Goal: Complete application form

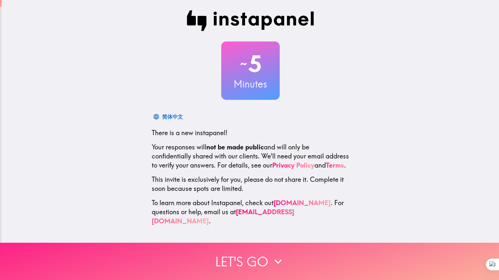
click at [254, 253] on button "Let's go" at bounding box center [249, 261] width 499 height 37
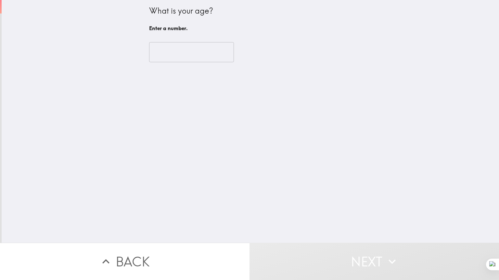
click at [193, 55] on input "number" at bounding box center [191, 52] width 85 height 20
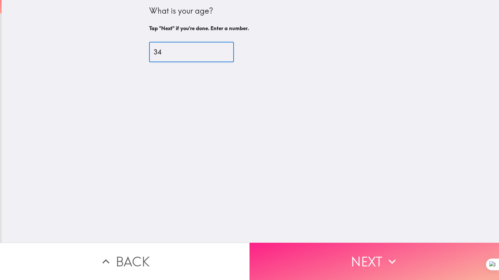
type input "34"
click at [326, 256] on button "Next" at bounding box center [373, 261] width 249 height 37
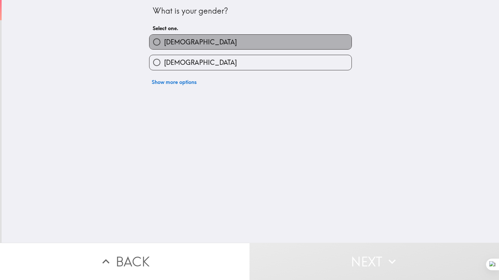
click at [166, 41] on span "[DEMOGRAPHIC_DATA]" at bounding box center [200, 42] width 73 height 9
click at [164, 41] on input "[DEMOGRAPHIC_DATA]" at bounding box center [156, 42] width 15 height 15
radio input "true"
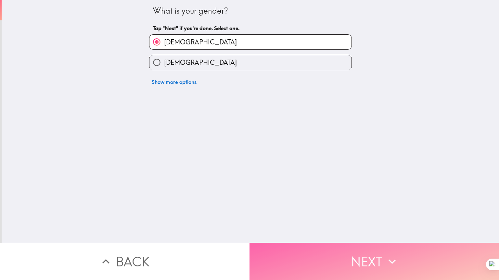
click at [344, 261] on button "Next" at bounding box center [373, 261] width 249 height 37
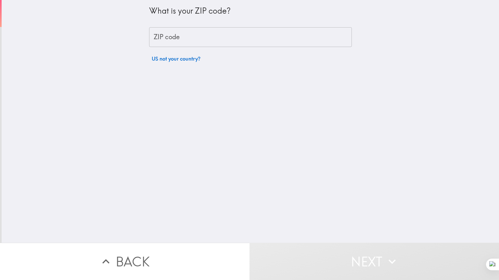
click at [192, 36] on input "ZIP code" at bounding box center [250, 37] width 203 height 20
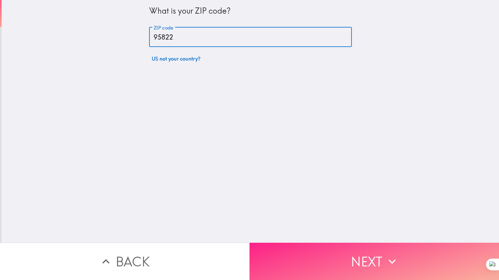
type input "95822"
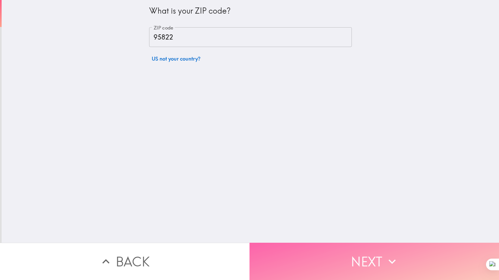
click at [309, 254] on button "Next" at bounding box center [373, 261] width 249 height 37
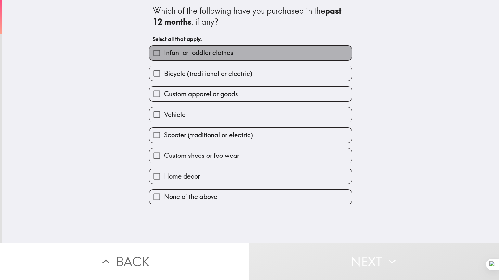
click at [165, 54] on span "Infant or toddler clothes" at bounding box center [198, 52] width 69 height 9
click at [164, 54] on input "Infant or toddler clothes" at bounding box center [156, 53] width 15 height 15
checkbox input "true"
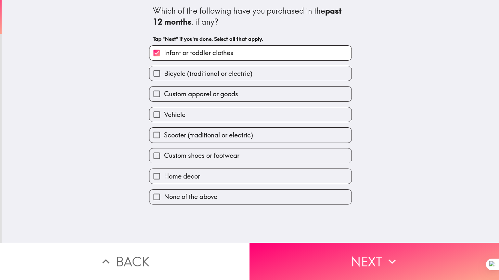
click at [169, 75] on span "Bicycle (traditional or electric)" at bounding box center [208, 73] width 88 height 9
click at [164, 75] on input "Bicycle (traditional or electric)" at bounding box center [156, 73] width 15 height 15
checkbox input "true"
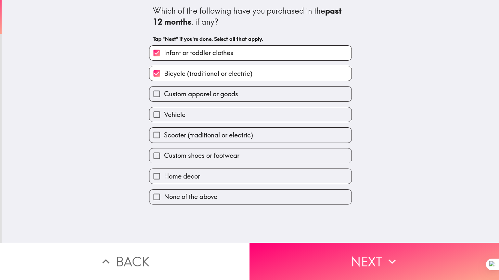
click at [172, 93] on span "Custom apparel or goods" at bounding box center [201, 94] width 74 height 9
click at [164, 93] on input "Custom apparel or goods" at bounding box center [156, 94] width 15 height 15
checkbox input "true"
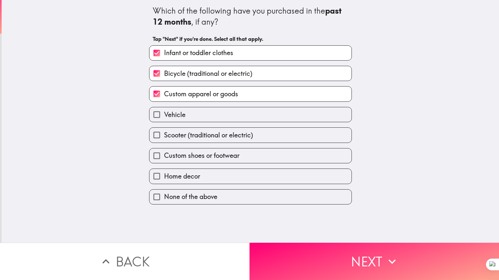
click at [182, 112] on label "Vehicle" at bounding box center [250, 114] width 202 height 15
click at [164, 112] on input "Vehicle" at bounding box center [156, 114] width 15 height 15
checkbox input "true"
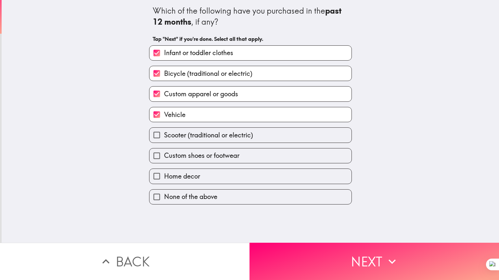
click at [194, 157] on span "Custom shoes or footwear" at bounding box center [201, 155] width 75 height 9
click at [164, 157] on input "Custom shoes or footwear" at bounding box center [156, 156] width 15 height 15
checkbox input "true"
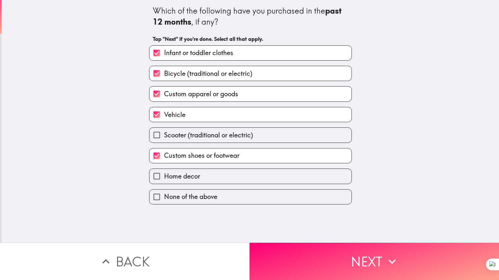
click at [208, 177] on label "Home decor" at bounding box center [250, 176] width 202 height 15
click at [164, 177] on input "Home decor" at bounding box center [156, 176] width 15 height 15
checkbox input "true"
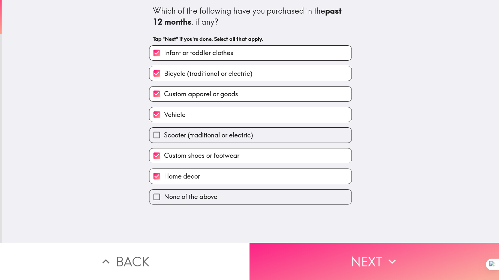
click at [308, 261] on button "Next" at bounding box center [373, 261] width 249 height 37
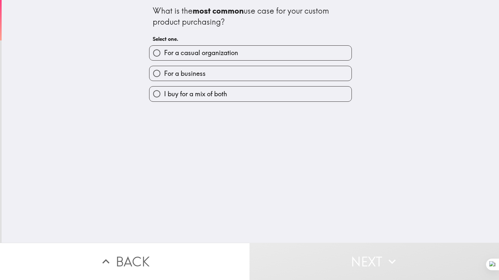
click at [192, 51] on span "For a casual organization" at bounding box center [201, 52] width 74 height 9
click at [164, 51] on input "For a casual organization" at bounding box center [156, 53] width 15 height 15
radio input "true"
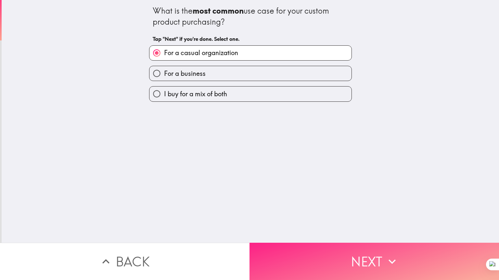
click at [340, 259] on button "Next" at bounding box center [373, 261] width 249 height 37
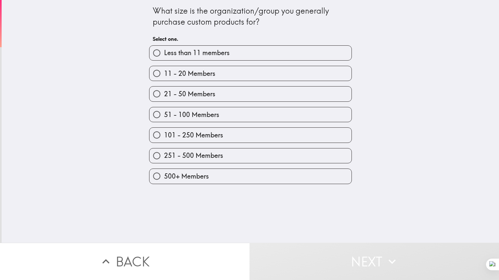
click at [216, 96] on label "21 - 50 Members" at bounding box center [250, 94] width 202 height 15
click at [164, 96] on input "21 - 50 Members" at bounding box center [156, 94] width 15 height 15
radio input "true"
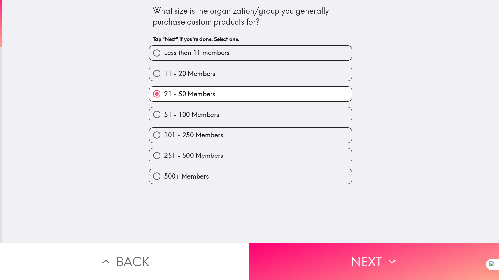
click at [347, 248] on button "Next" at bounding box center [373, 261] width 249 height 37
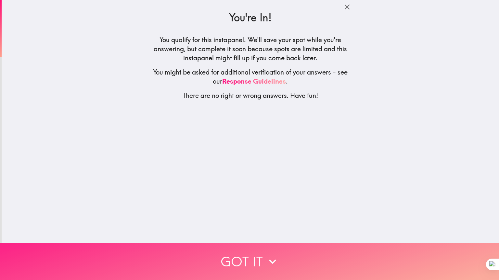
click at [260, 255] on button "Got it" at bounding box center [249, 261] width 499 height 37
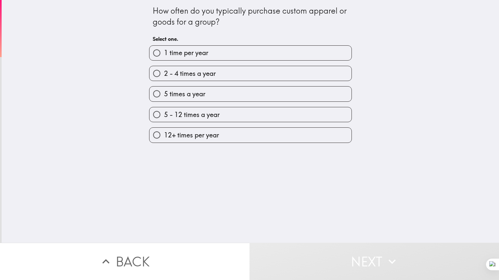
click at [174, 73] on span "2 - 4 times a year" at bounding box center [190, 73] width 52 height 9
click at [164, 73] on input "2 - 4 times a year" at bounding box center [156, 73] width 15 height 15
radio input "true"
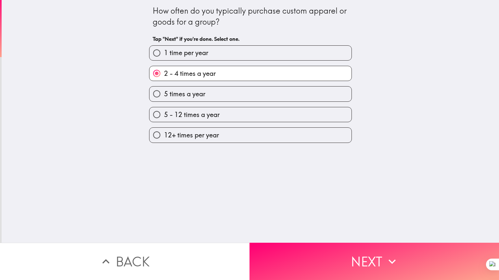
click at [334, 256] on button "Next" at bounding box center [373, 261] width 249 height 37
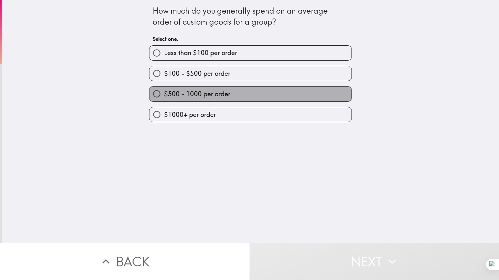
click at [191, 96] on span "$500 - 1000 per order" at bounding box center [197, 94] width 66 height 9
click at [164, 96] on input "$500 - 1000 per order" at bounding box center [156, 94] width 15 height 15
radio input "true"
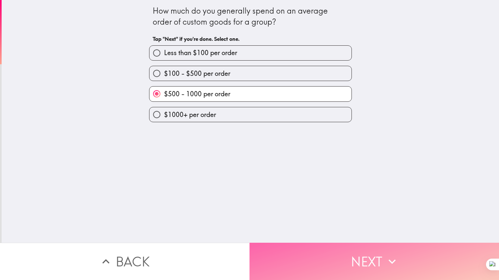
click at [343, 260] on button "Next" at bounding box center [373, 261] width 249 height 37
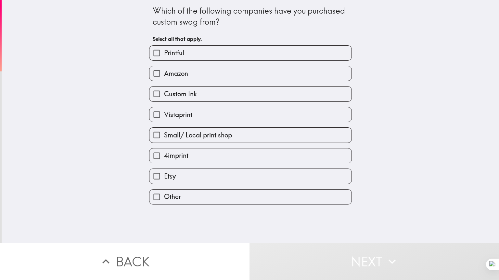
click at [182, 69] on span "Amazon" at bounding box center [176, 73] width 24 height 9
click at [164, 69] on input "Amazon" at bounding box center [156, 73] width 15 height 15
checkbox input "true"
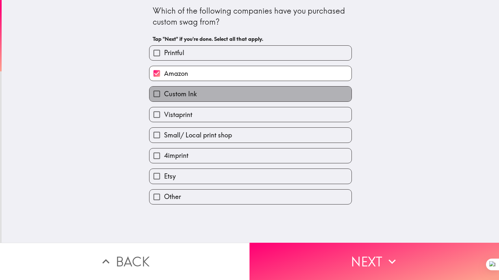
click at [189, 93] on span "Custom Ink" at bounding box center [180, 94] width 33 height 9
click at [164, 93] on input "Custom Ink" at bounding box center [156, 94] width 15 height 15
checkbox input "true"
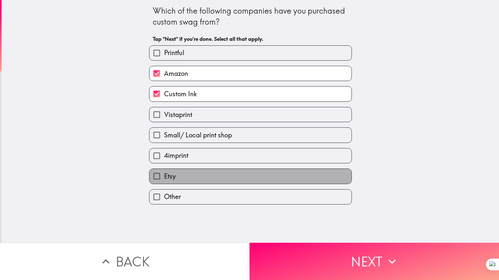
drag, startPoint x: 194, startPoint y: 176, endPoint x: 198, endPoint y: 178, distance: 4.5
click at [194, 176] on label "Etsy" at bounding box center [250, 176] width 202 height 15
click at [164, 176] on input "Etsy" at bounding box center [156, 176] width 15 height 15
checkbox input "true"
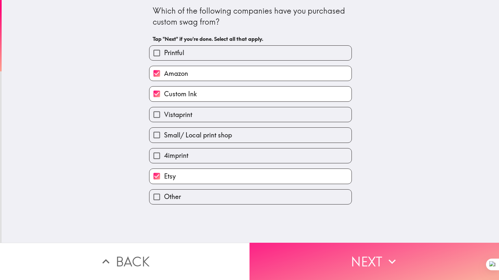
click at [345, 255] on button "Next" at bounding box center [373, 261] width 249 height 37
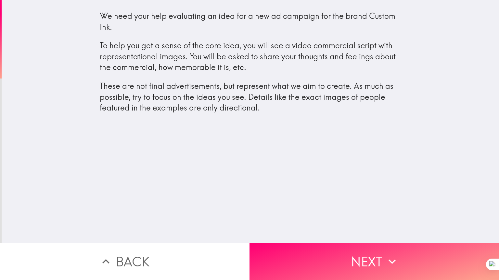
click at [352, 261] on button "Next" at bounding box center [373, 261] width 249 height 37
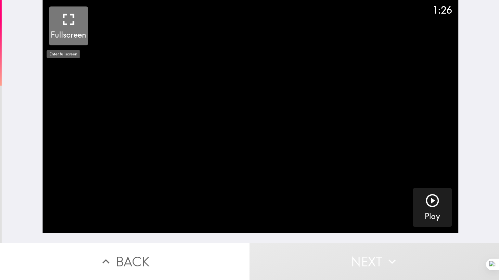
click at [63, 18] on icon "button" at bounding box center [68, 19] width 19 height 19
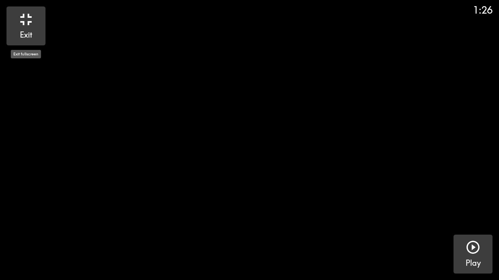
click at [473, 246] on icon "button" at bounding box center [473, 248] width 16 height 16
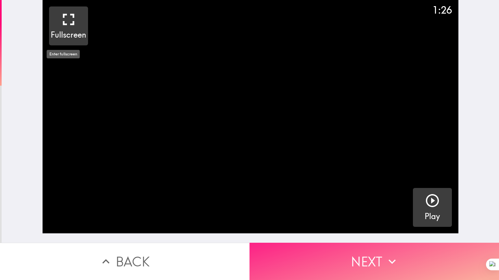
click at [356, 260] on button "Next" at bounding box center [373, 261] width 249 height 37
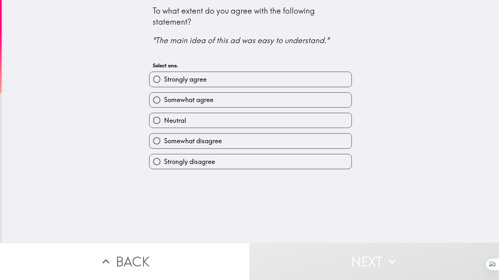
click at [193, 80] on span "Strongly agree" at bounding box center [185, 79] width 43 height 9
click at [164, 80] on input "Strongly agree" at bounding box center [156, 79] width 15 height 15
radio input "true"
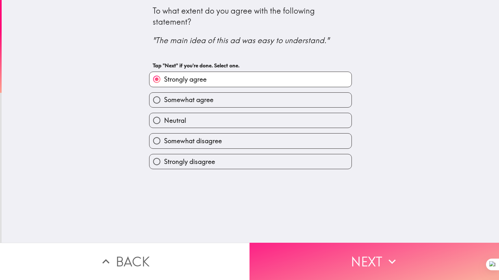
click at [324, 258] on button "Next" at bounding box center [373, 261] width 249 height 37
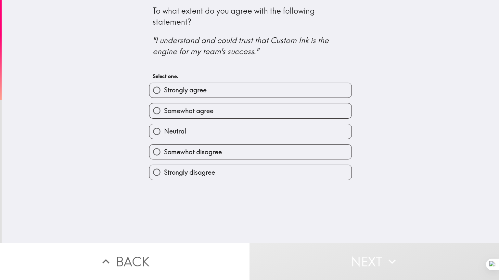
click at [216, 93] on label "Strongly agree" at bounding box center [250, 90] width 202 height 15
click at [164, 93] on input "Strongly agree" at bounding box center [156, 90] width 15 height 15
radio input "true"
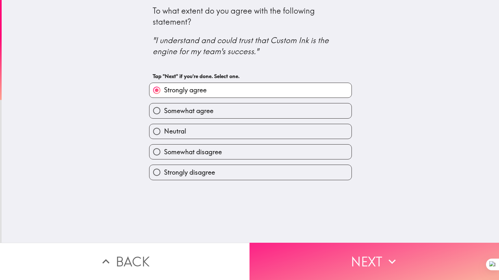
click at [338, 257] on button "Next" at bounding box center [373, 261] width 249 height 37
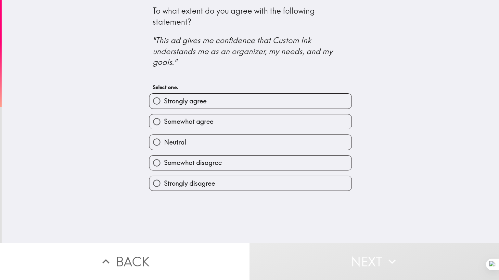
click at [231, 100] on label "Strongly agree" at bounding box center [250, 101] width 202 height 15
click at [164, 100] on input "Strongly agree" at bounding box center [156, 101] width 15 height 15
radio input "true"
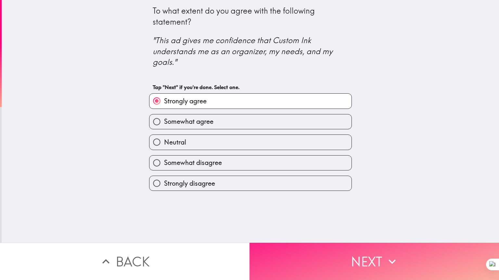
click at [368, 256] on button "Next" at bounding box center [373, 261] width 249 height 37
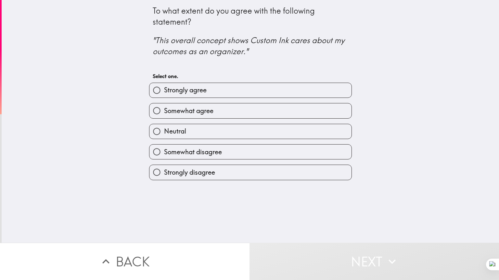
click at [257, 93] on label "Strongly agree" at bounding box center [250, 90] width 202 height 15
click at [164, 93] on input "Strongly agree" at bounding box center [156, 90] width 15 height 15
radio input "true"
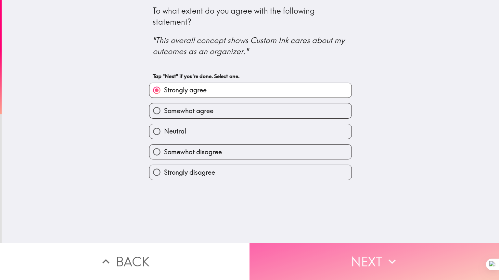
click at [352, 254] on button "Next" at bounding box center [373, 261] width 249 height 37
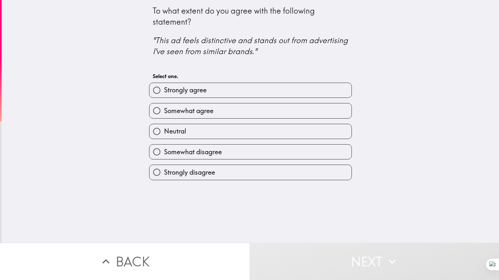
click at [228, 87] on label "Strongly agree" at bounding box center [250, 90] width 202 height 15
click at [164, 87] on input "Strongly agree" at bounding box center [156, 90] width 15 height 15
radio input "true"
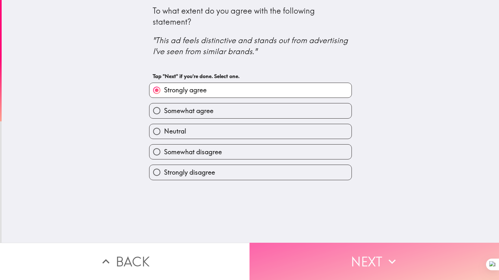
click at [348, 259] on button "Next" at bounding box center [373, 261] width 249 height 37
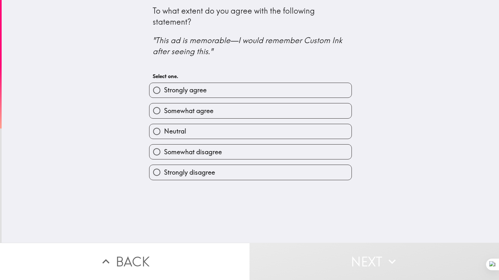
click at [257, 90] on label "Strongly agree" at bounding box center [250, 90] width 202 height 15
click at [164, 90] on input "Strongly agree" at bounding box center [156, 90] width 15 height 15
radio input "true"
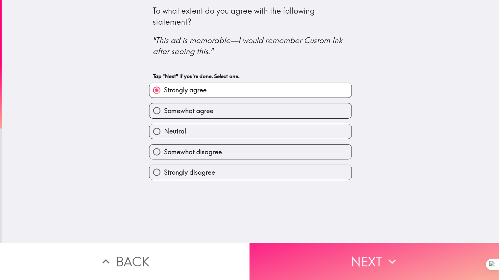
click at [351, 261] on button "Next" at bounding box center [373, 261] width 249 height 37
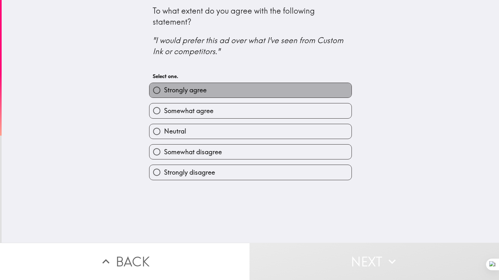
click at [230, 90] on label "Strongly agree" at bounding box center [250, 90] width 202 height 15
click at [164, 90] on input "Strongly agree" at bounding box center [156, 90] width 15 height 15
radio input "true"
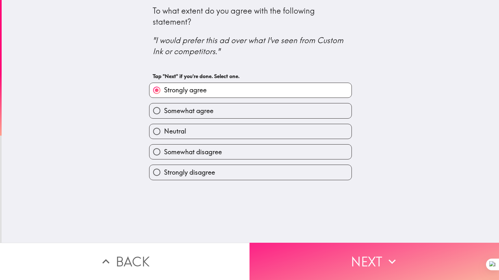
click at [347, 258] on button "Next" at bounding box center [373, 261] width 249 height 37
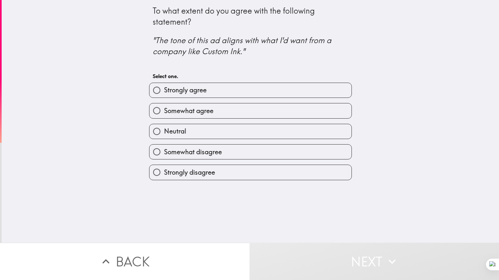
click at [241, 88] on label "Strongly agree" at bounding box center [250, 90] width 202 height 15
click at [164, 88] on input "Strongly agree" at bounding box center [156, 90] width 15 height 15
radio input "true"
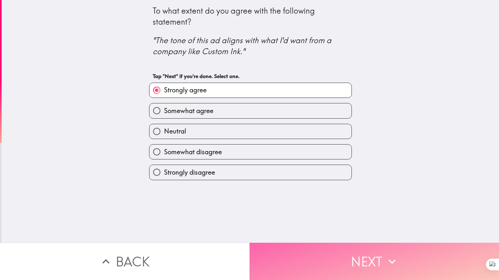
click at [348, 265] on button "Next" at bounding box center [373, 261] width 249 height 37
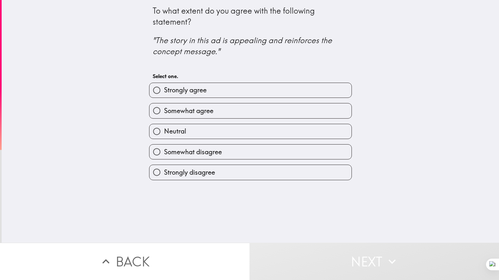
click at [242, 92] on label "Strongly agree" at bounding box center [250, 90] width 202 height 15
click at [164, 92] on input "Strongly agree" at bounding box center [156, 90] width 15 height 15
radio input "true"
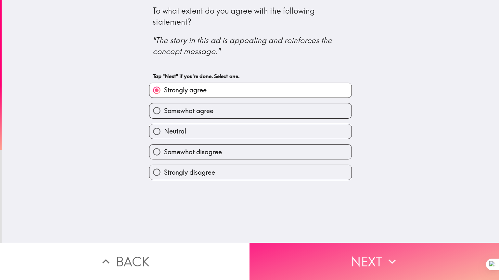
click at [331, 257] on button "Next" at bounding box center [373, 261] width 249 height 37
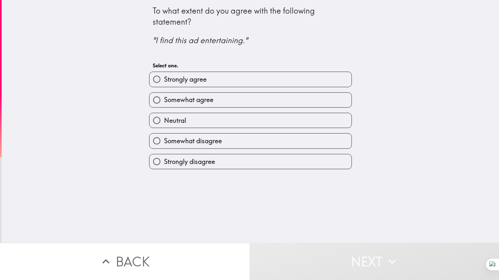
click at [295, 81] on label "Strongly agree" at bounding box center [250, 79] width 202 height 15
click at [164, 81] on input "Strongly agree" at bounding box center [156, 79] width 15 height 15
radio input "true"
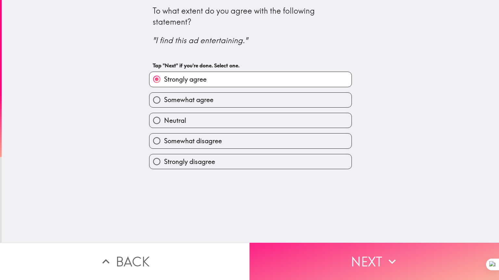
click at [344, 260] on button "Next" at bounding box center [373, 261] width 249 height 37
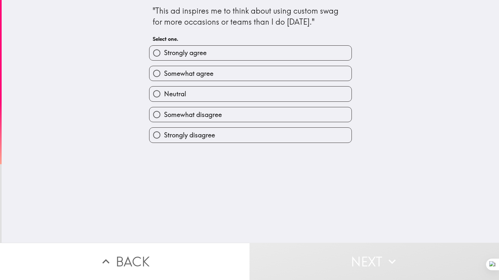
click at [293, 54] on label "Strongly agree" at bounding box center [250, 53] width 202 height 15
click at [164, 54] on input "Strongly agree" at bounding box center [156, 53] width 15 height 15
radio input "true"
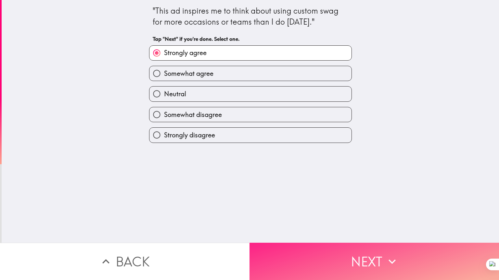
click at [368, 254] on button "Next" at bounding box center [373, 261] width 249 height 37
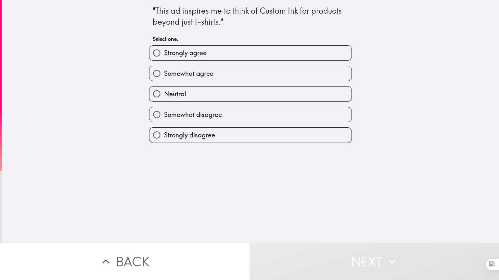
click at [238, 55] on label "Strongly agree" at bounding box center [250, 53] width 202 height 15
click at [164, 55] on input "Strongly agree" at bounding box center [156, 53] width 15 height 15
radio input "true"
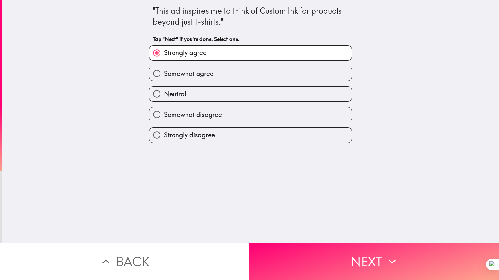
click at [245, 131] on label "Strongly disagree" at bounding box center [250, 135] width 202 height 15
click at [164, 131] on input "Strongly disagree" at bounding box center [156, 135] width 15 height 15
radio input "true"
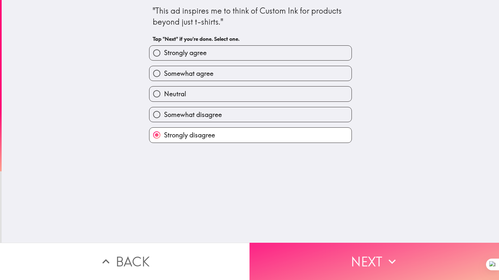
click at [328, 254] on button "Next" at bounding box center [373, 261] width 249 height 37
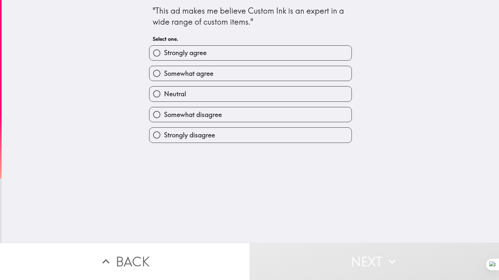
click at [239, 50] on label "Strongly agree" at bounding box center [250, 53] width 202 height 15
click at [164, 50] on input "Strongly agree" at bounding box center [156, 53] width 15 height 15
radio input "true"
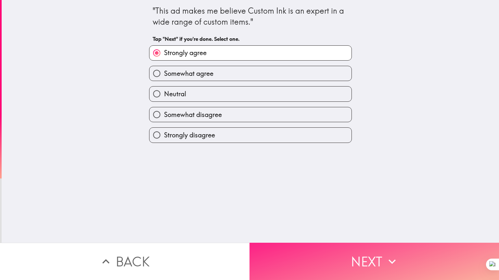
click at [361, 250] on button "Next" at bounding box center [373, 261] width 249 height 37
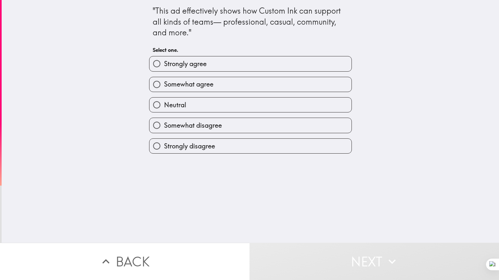
click at [258, 64] on label "Strongly agree" at bounding box center [250, 63] width 202 height 15
click at [164, 64] on input "Strongly agree" at bounding box center [156, 63] width 15 height 15
radio input "true"
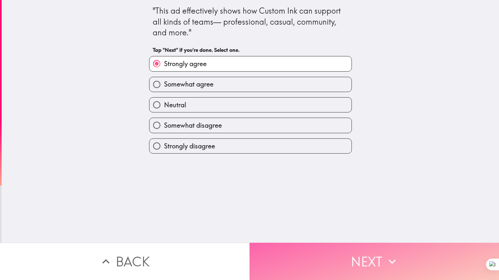
click at [374, 262] on button "Next" at bounding box center [373, 261] width 249 height 37
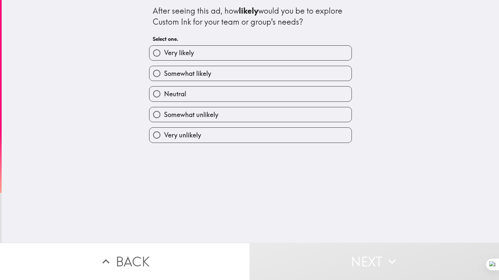
click at [271, 53] on label "Very likely" at bounding box center [250, 53] width 202 height 15
click at [164, 53] on input "Very likely" at bounding box center [156, 53] width 15 height 15
radio input "true"
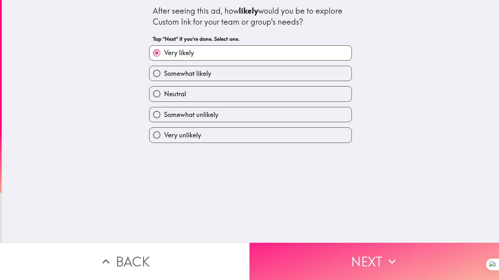
click at [365, 252] on button "Next" at bounding box center [373, 261] width 249 height 37
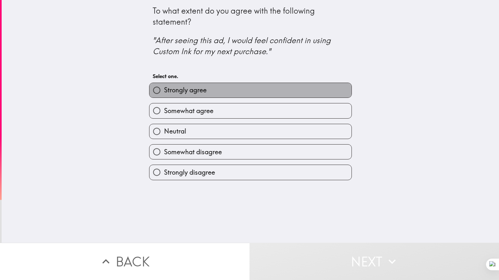
click at [257, 94] on label "Strongly agree" at bounding box center [250, 90] width 202 height 15
click at [164, 94] on input "Strongly agree" at bounding box center [156, 90] width 15 height 15
radio input "true"
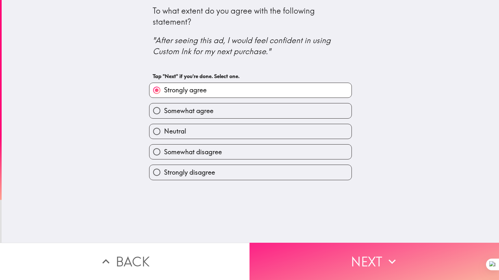
click at [355, 257] on button "Next" at bounding box center [373, 261] width 249 height 37
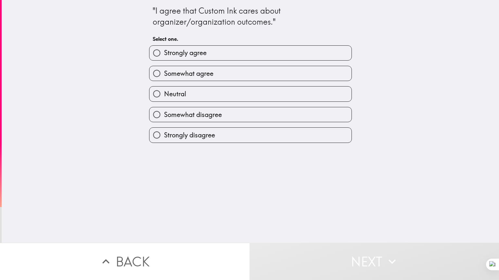
click at [268, 53] on label "Strongly agree" at bounding box center [250, 53] width 202 height 15
click at [164, 53] on input "Strongly agree" at bounding box center [156, 53] width 15 height 15
radio input "true"
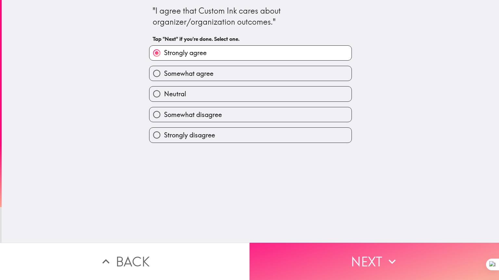
click at [350, 253] on button "Next" at bounding box center [373, 261] width 249 height 37
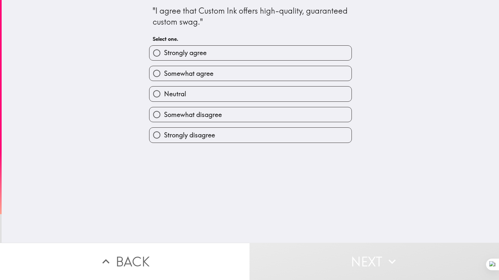
click at [230, 52] on label "Strongly agree" at bounding box center [250, 53] width 202 height 15
click at [164, 52] on input "Strongly agree" at bounding box center [156, 53] width 15 height 15
radio input "true"
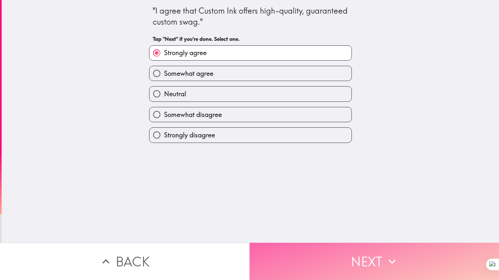
click at [362, 264] on button "Next" at bounding box center [373, 261] width 249 height 37
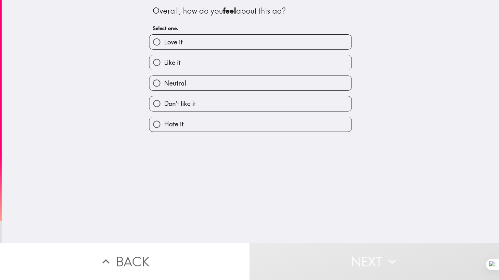
click at [257, 43] on label "Love it" at bounding box center [250, 42] width 202 height 15
click at [164, 43] on input "Love it" at bounding box center [156, 42] width 15 height 15
radio input "true"
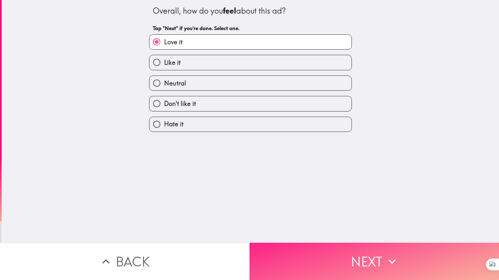
click at [343, 258] on button "Next" at bounding box center [373, 261] width 249 height 37
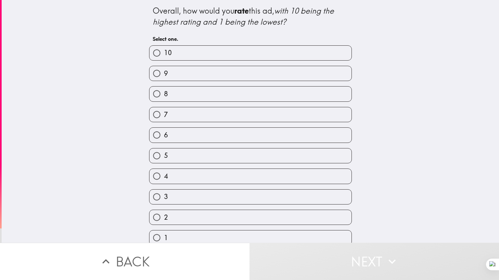
click at [291, 50] on label "10" at bounding box center [250, 53] width 202 height 15
click at [164, 50] on input "10" at bounding box center [156, 53] width 15 height 15
radio input "true"
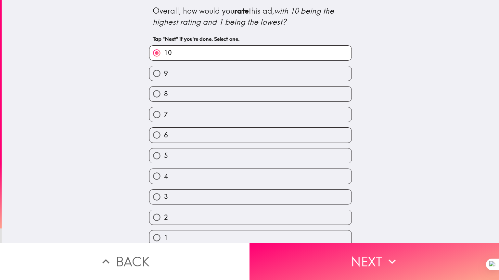
scroll to position [6, 0]
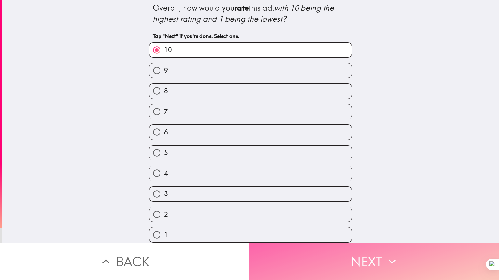
click at [367, 260] on button "Next" at bounding box center [373, 261] width 249 height 37
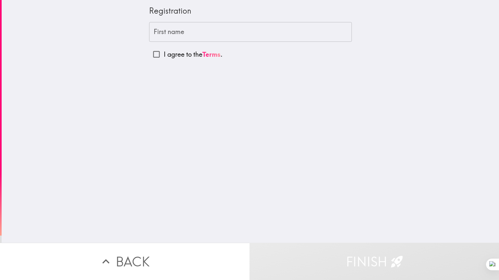
click at [245, 35] on input "First name" at bounding box center [250, 32] width 203 height 20
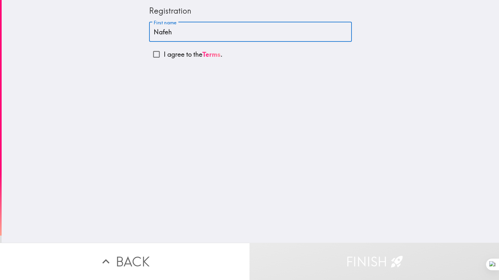
type input "Nafeh"
click at [152, 53] on input "I agree to the Terms ." at bounding box center [156, 54] width 15 height 15
checkbox input "true"
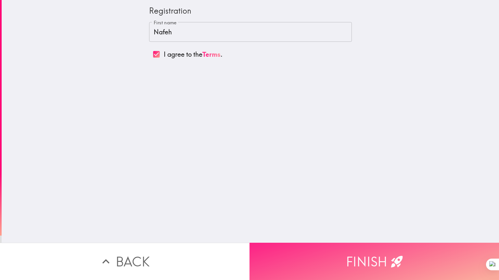
click at [309, 259] on button "Finish" at bounding box center [373, 261] width 249 height 37
